Goal: Information Seeking & Learning: Learn about a topic

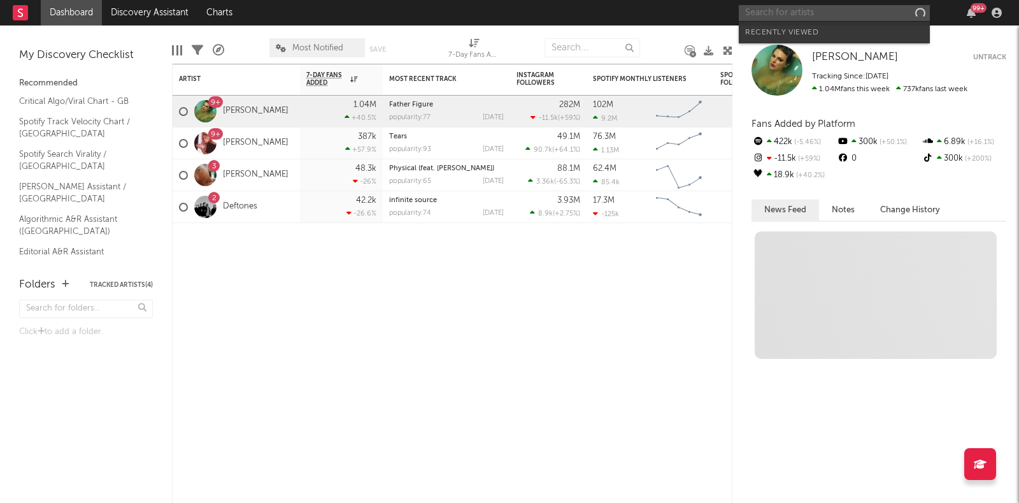
click at [797, 14] on input "text" at bounding box center [834, 13] width 191 height 16
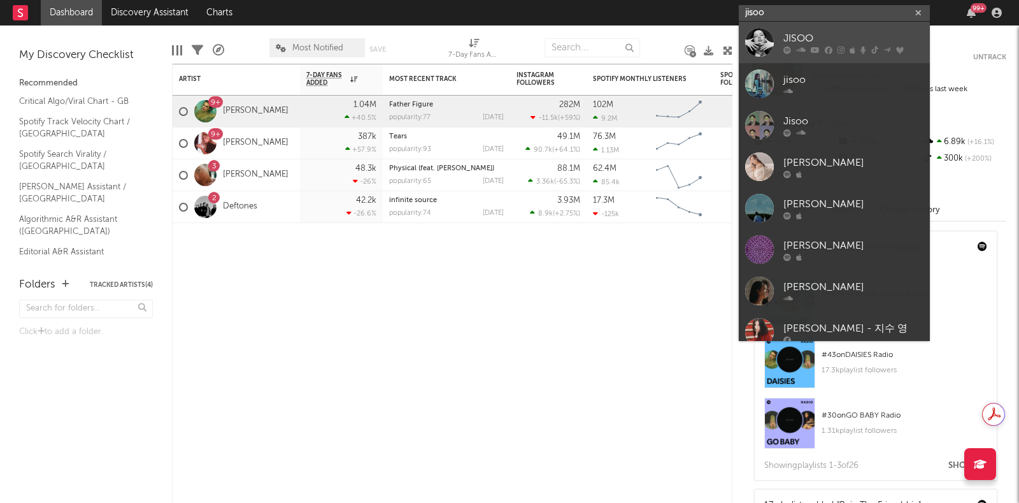
type input "jisoo"
click at [761, 43] on div at bounding box center [759, 42] width 29 height 29
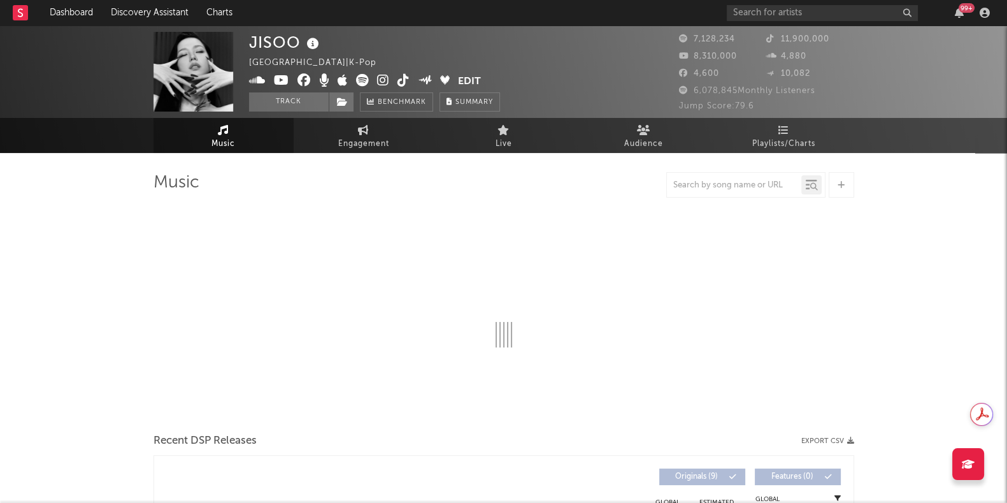
select select "6m"
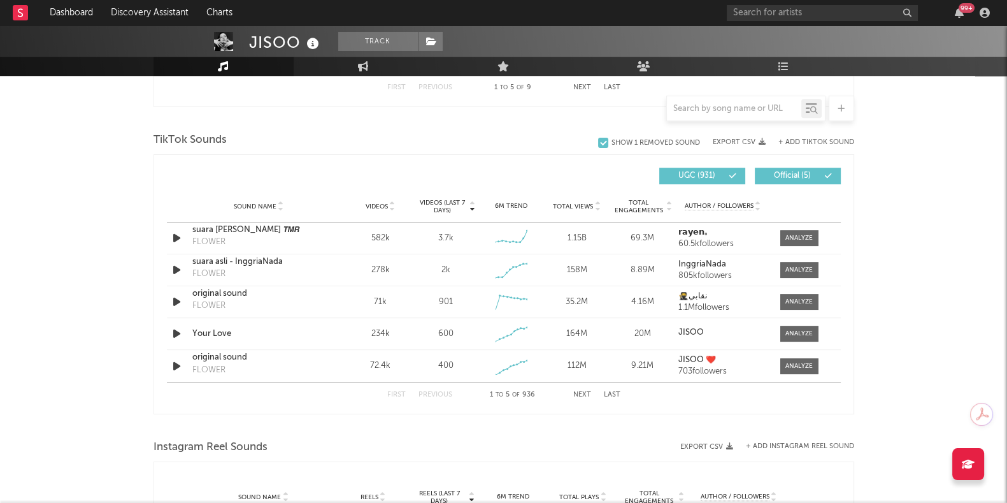
scroll to position [816, 0]
click at [691, 108] on input "text" at bounding box center [734, 109] width 134 height 10
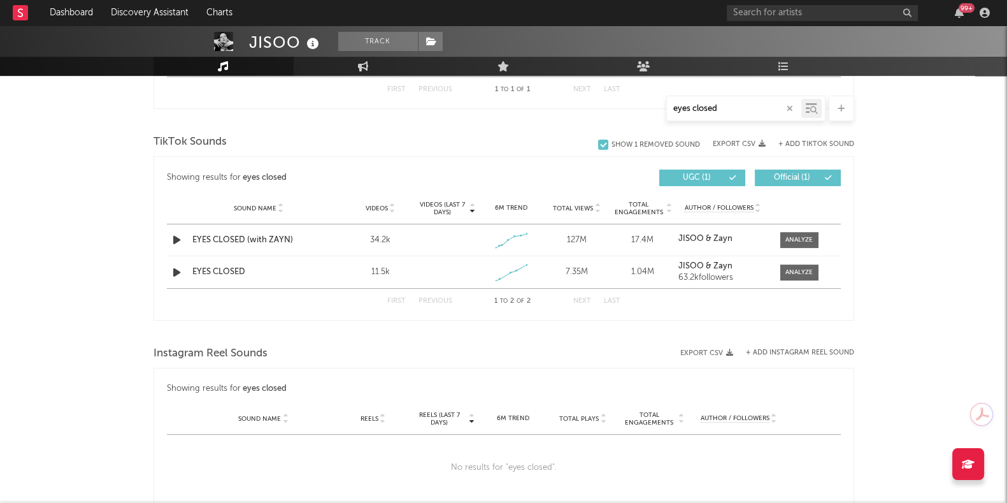
scroll to position [603, 0]
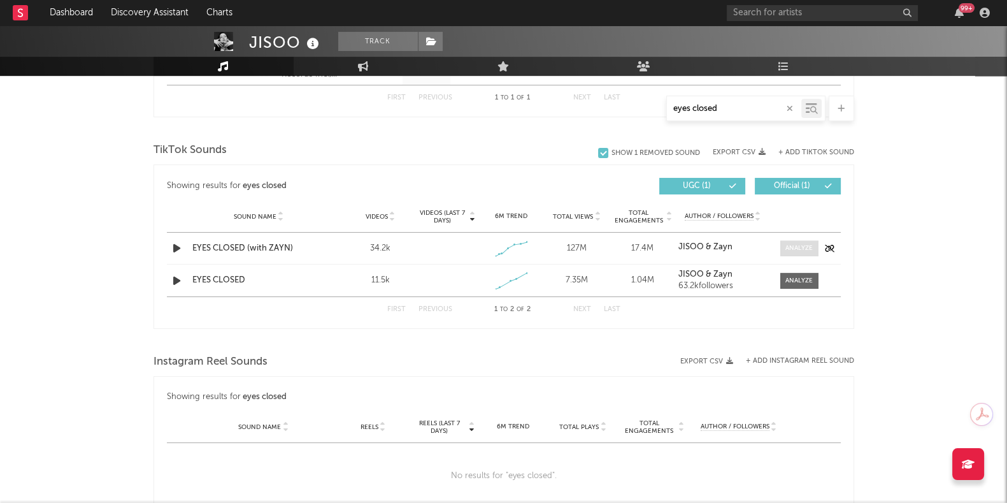
type input "eyes closed"
click at [799, 250] on div at bounding box center [798, 248] width 27 height 10
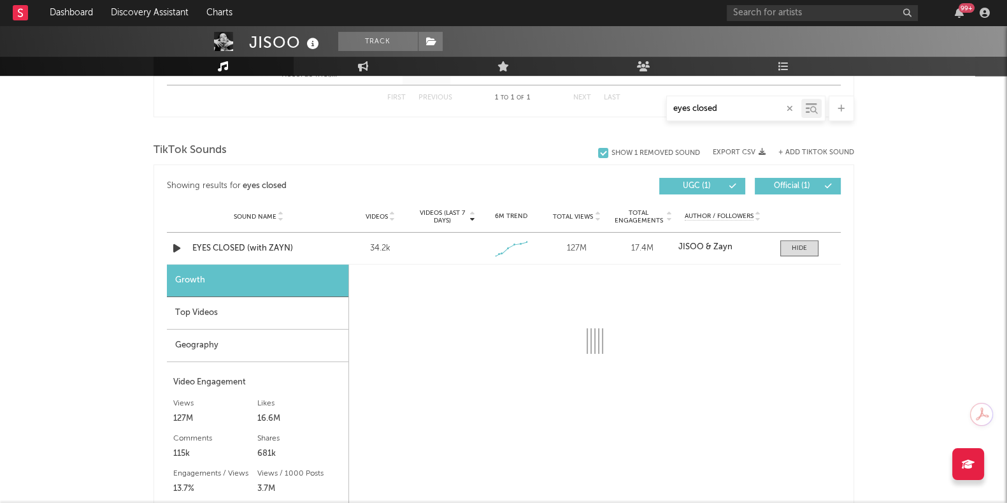
select select "1w"
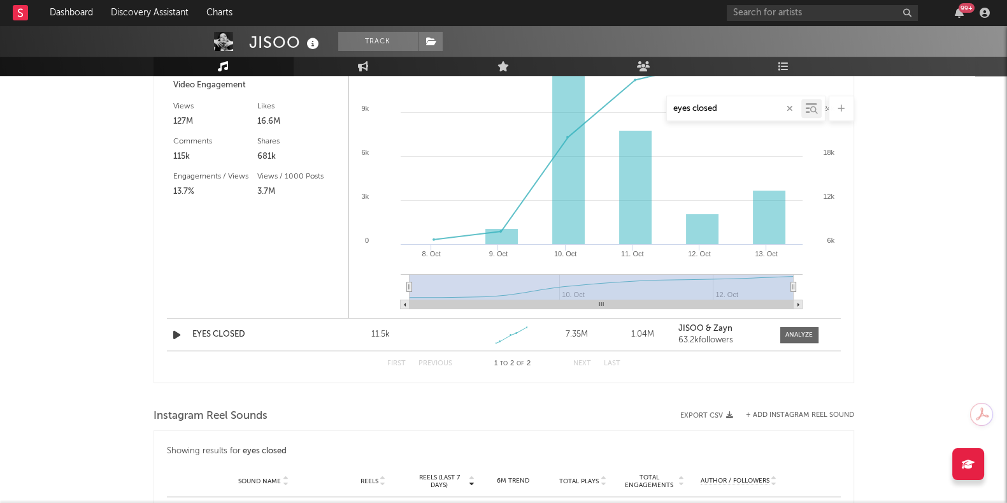
scroll to position [901, 0]
click at [802, 331] on div at bounding box center [798, 333] width 27 height 10
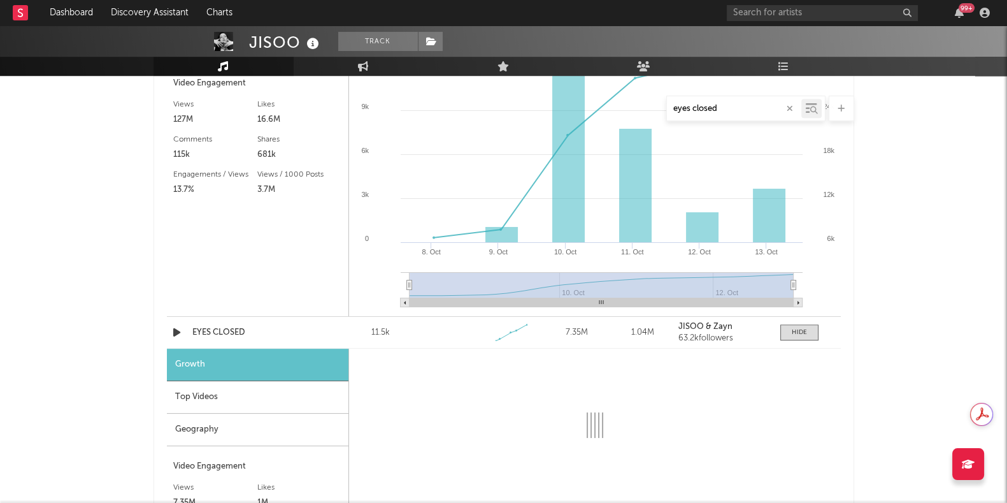
select select "1w"
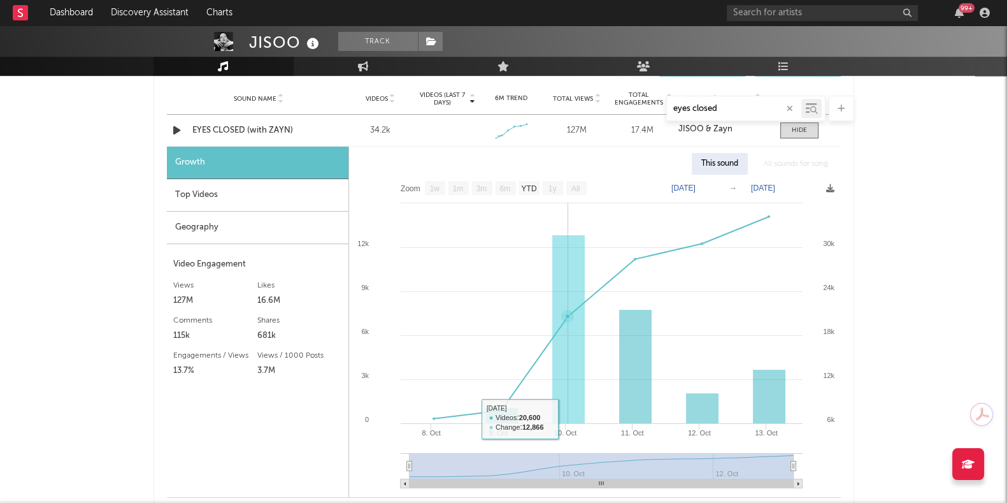
scroll to position [701, 0]
